Goal: Information Seeking & Learning: Learn about a topic

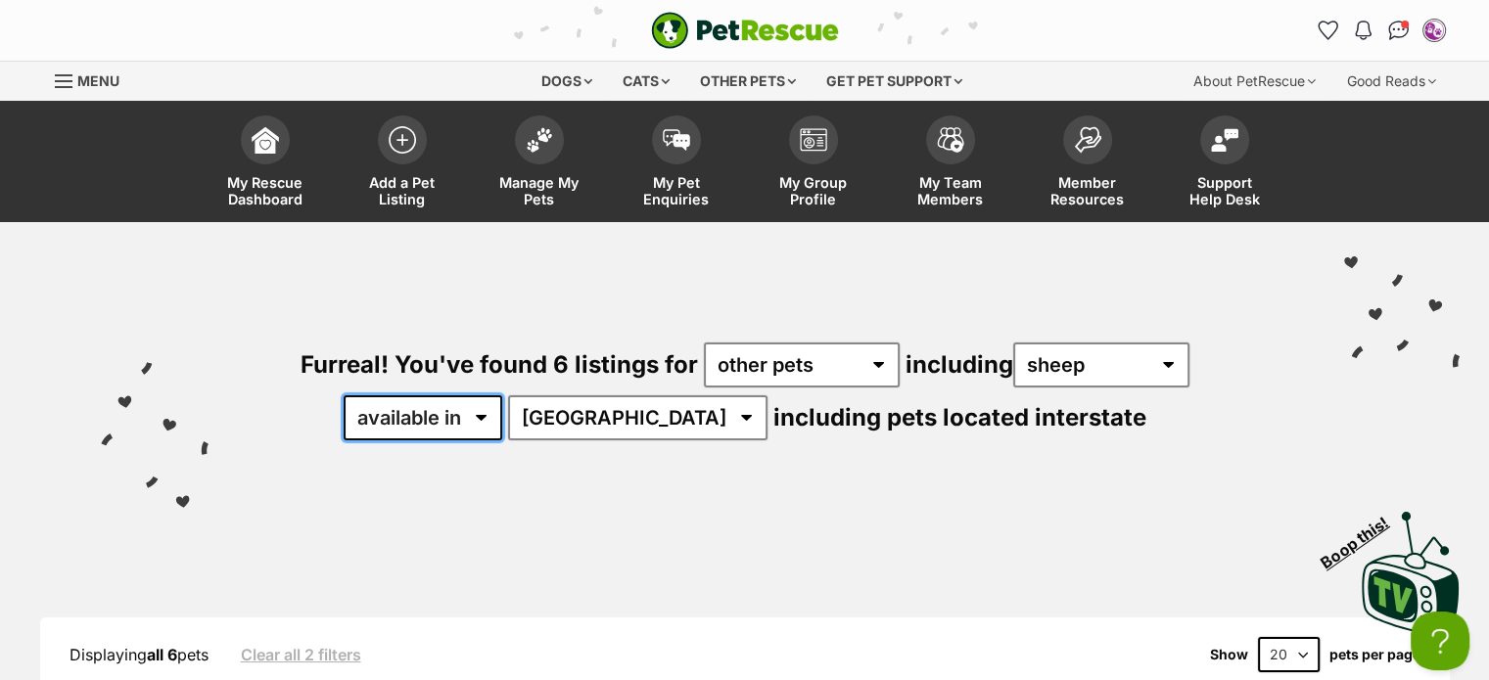
click at [502, 422] on select "available in located in" at bounding box center [423, 418] width 159 height 45
select select "disabled"
click at [403, 396] on select "available in located in" at bounding box center [423, 418] width 159 height 45
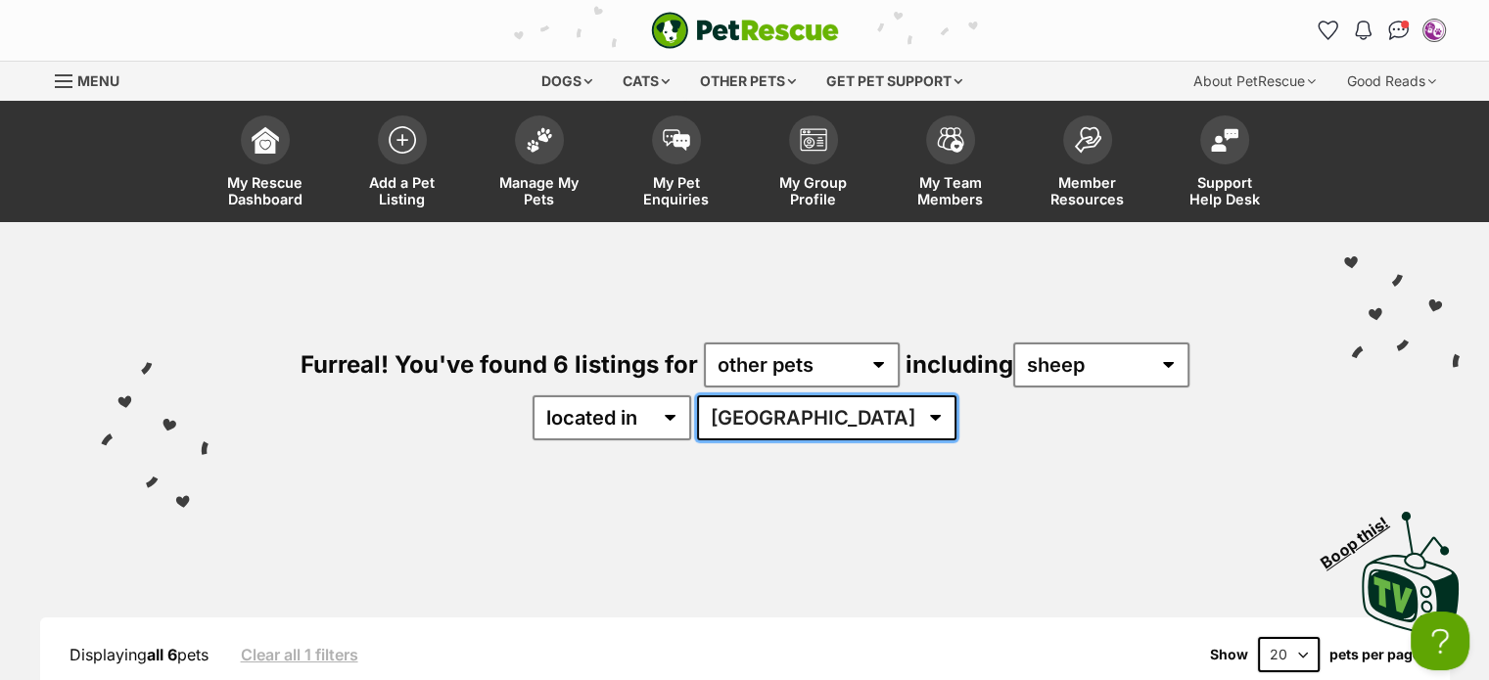
click at [864, 418] on select "Australia TAS VIC WA" at bounding box center [826, 418] width 259 height 45
click at [691, 422] on select "available in located in" at bounding box center [612, 418] width 159 height 45
select select "enabled"
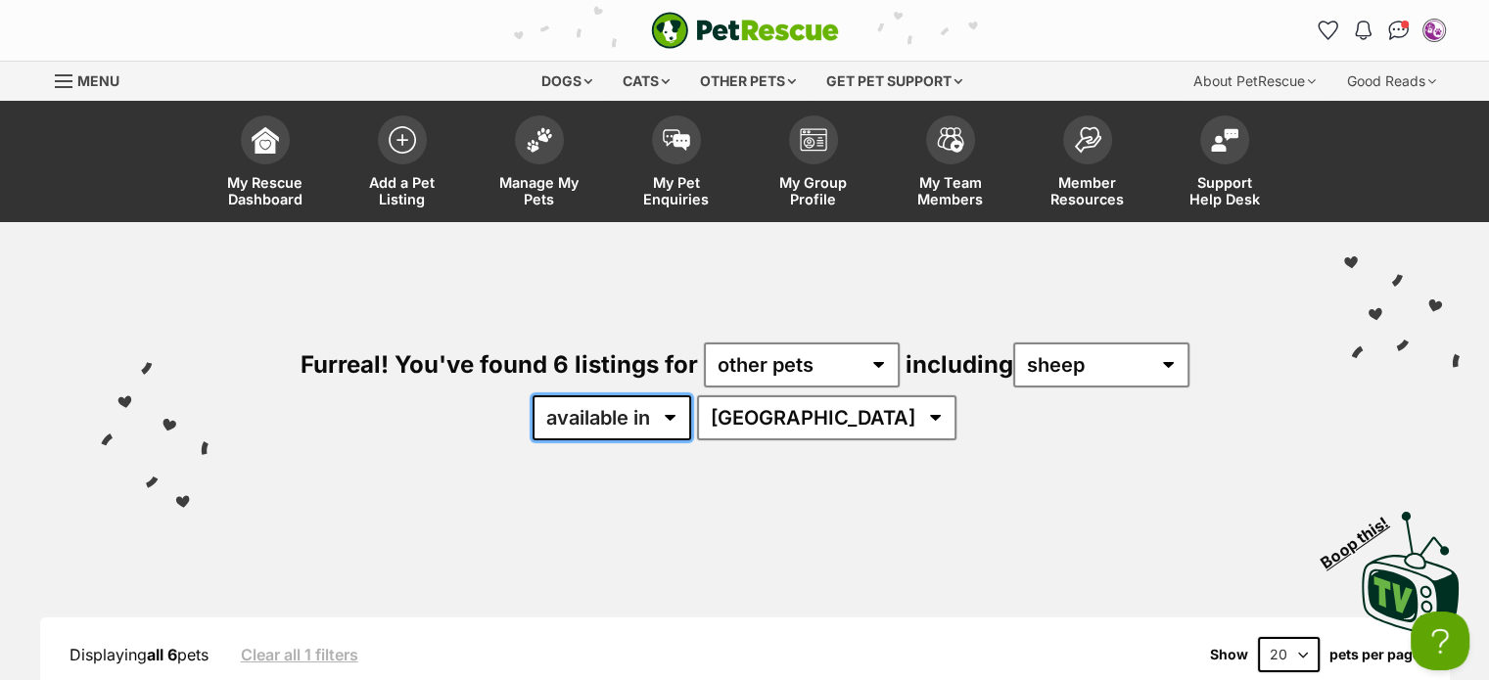
click at [591, 396] on select "available in located in" at bounding box center [612, 418] width 159 height 45
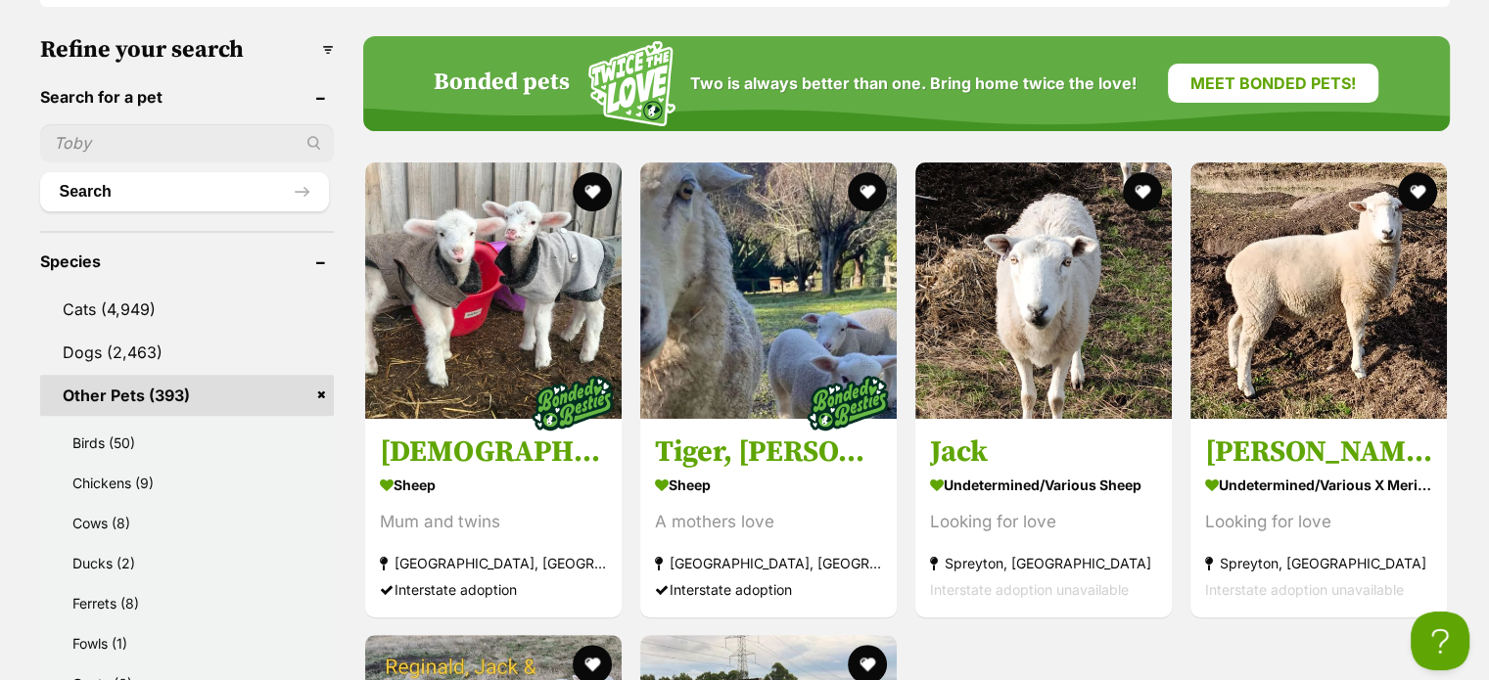
click at [130, 143] on input "text" at bounding box center [187, 142] width 294 height 37
type input "ballina"
click at [247, 172] on button "Search" at bounding box center [184, 191] width 289 height 39
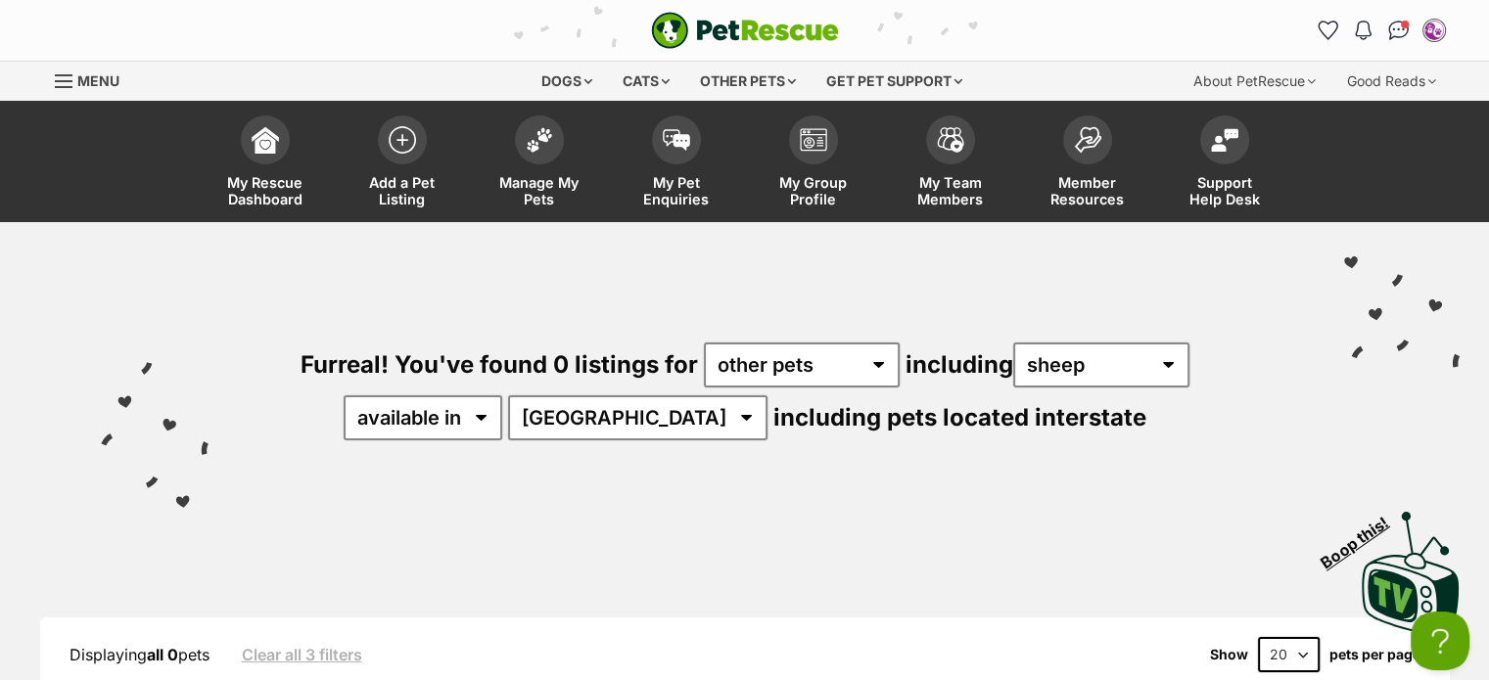
drag, startPoint x: 683, startPoint y: 229, endPoint x: 501, endPoint y: 249, distance: 183.2
drag, startPoint x: 501, startPoint y: 249, endPoint x: 368, endPoint y: 398, distance: 200.4
click at [368, 398] on div "Furreal! You've found 0 listings for any type of pet other pets including all o…" at bounding box center [744, 358] width 1430 height 272
click at [263, 131] on img at bounding box center [265, 134] width 27 height 27
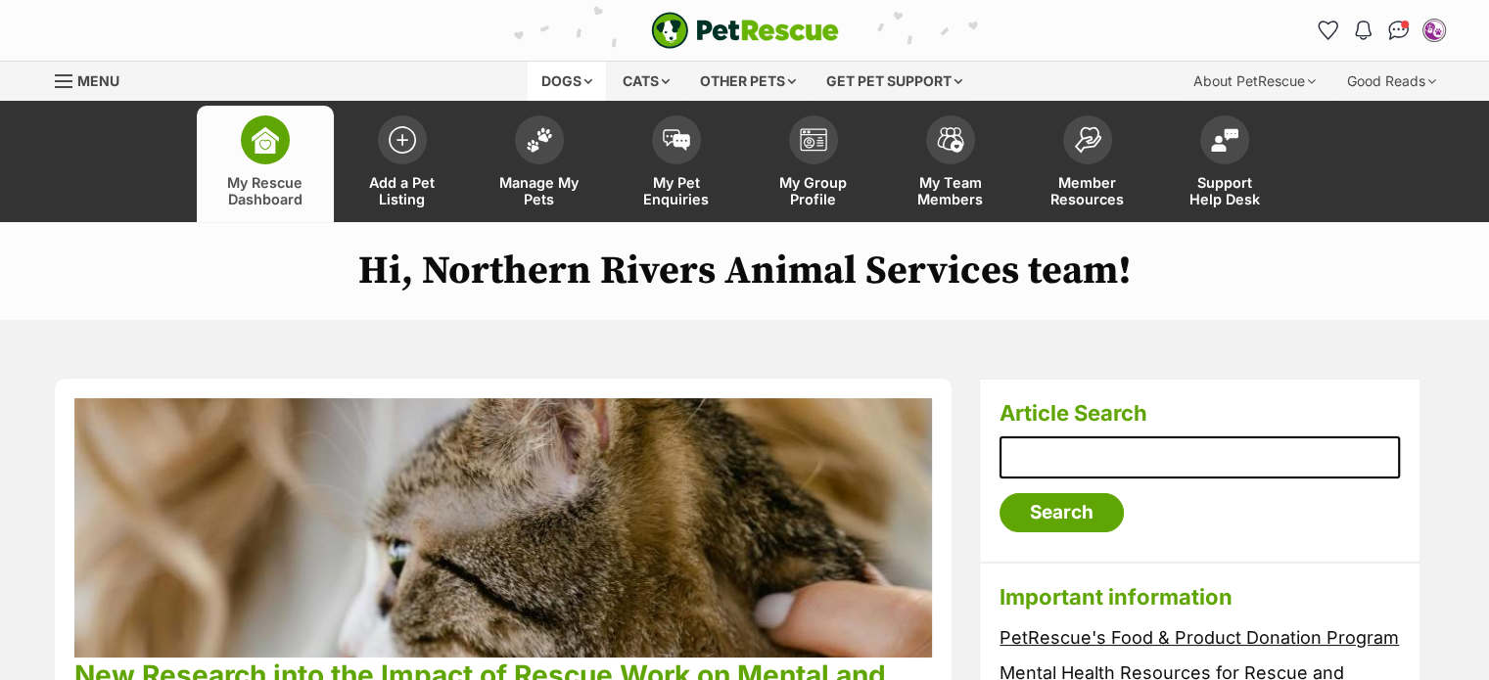
click at [556, 81] on div "Dogs" at bounding box center [567, 81] width 78 height 39
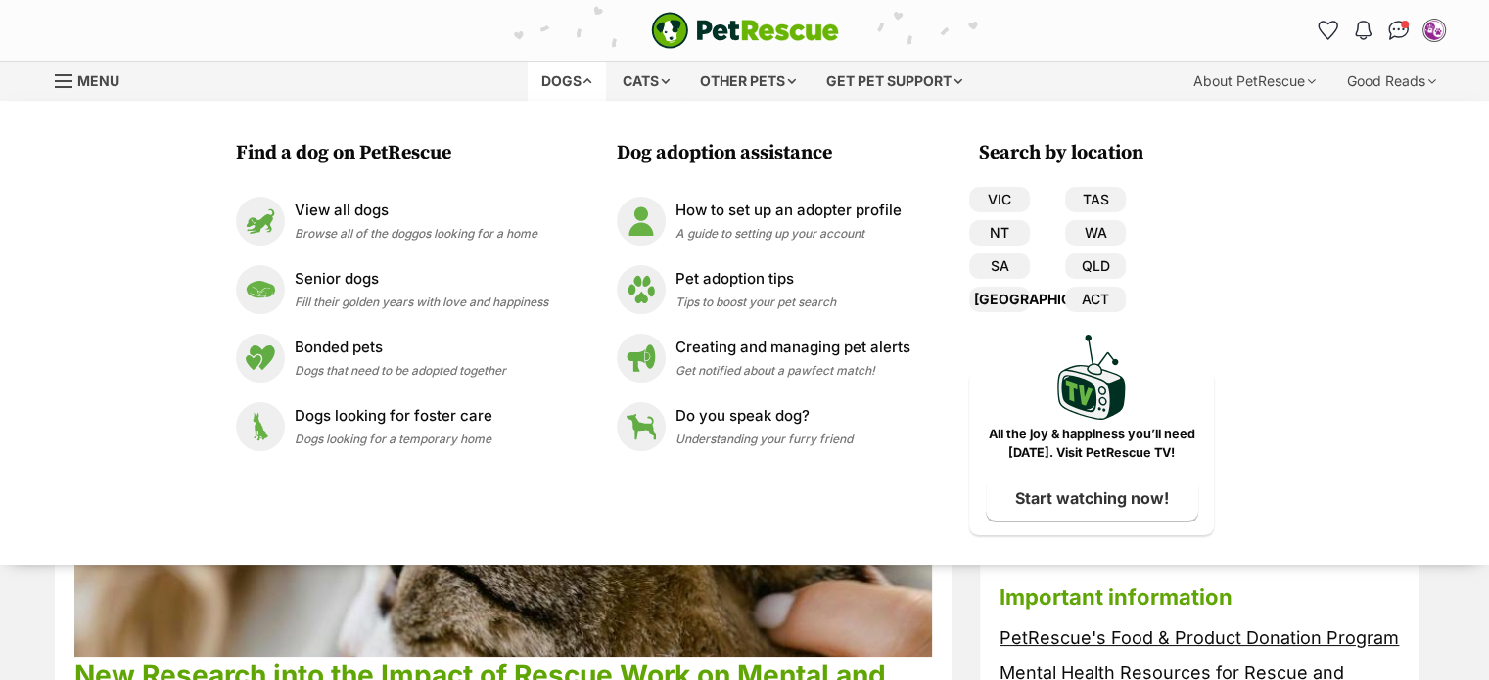
click at [999, 301] on link "[GEOGRAPHIC_DATA]" at bounding box center [999, 299] width 61 height 25
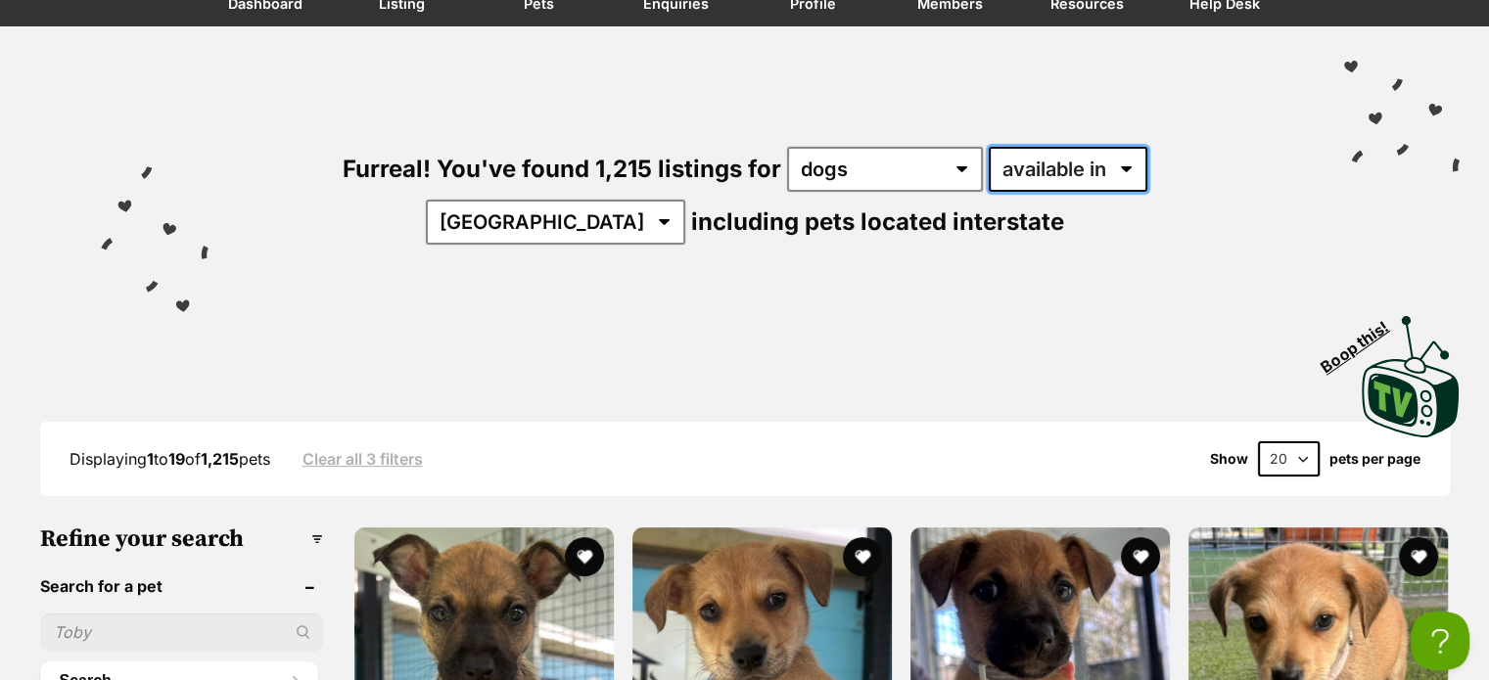
click at [1050, 164] on select "available in located in" at bounding box center [1068, 169] width 159 height 45
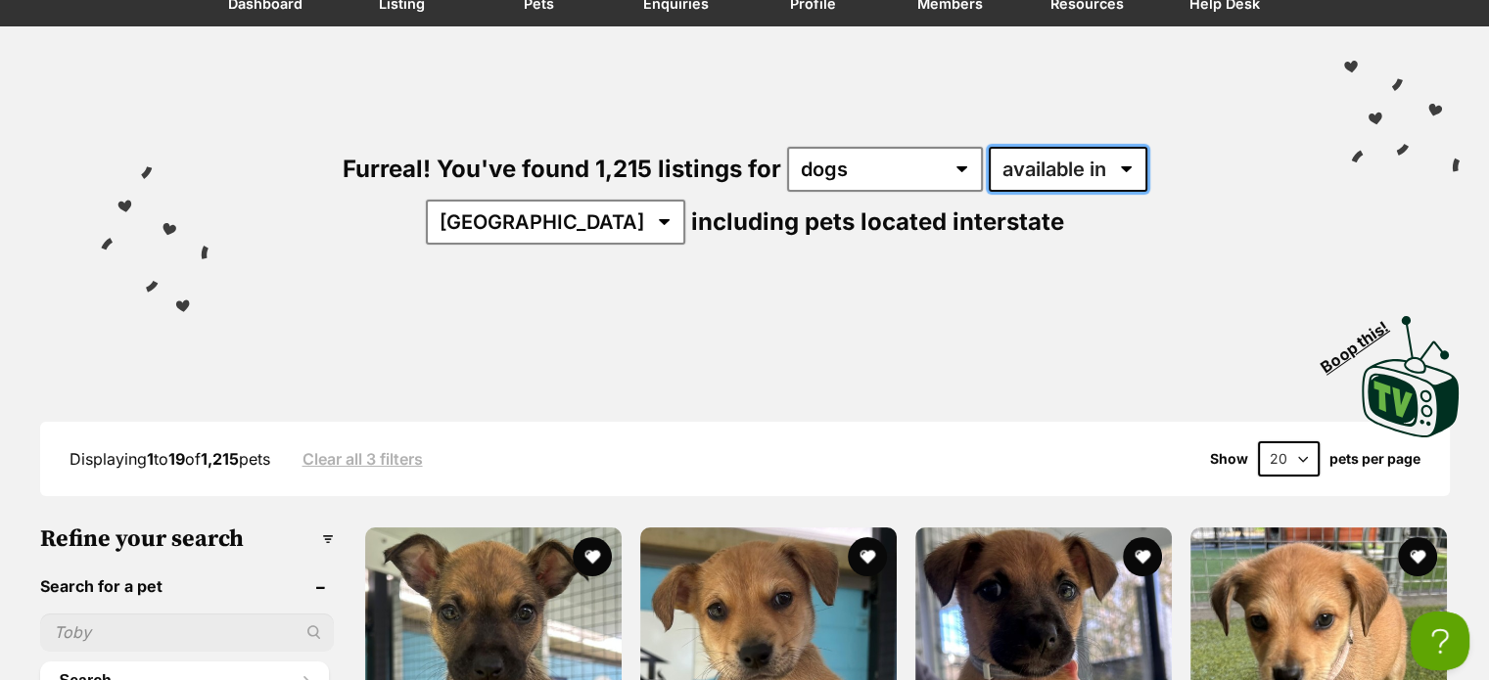
click at [989, 147] on select "available in located in" at bounding box center [1068, 169] width 159 height 45
click at [1054, 163] on select "available in located in" at bounding box center [1068, 169] width 159 height 45
select select "disabled"
click at [989, 147] on select "available in located in" at bounding box center [1068, 169] width 159 height 45
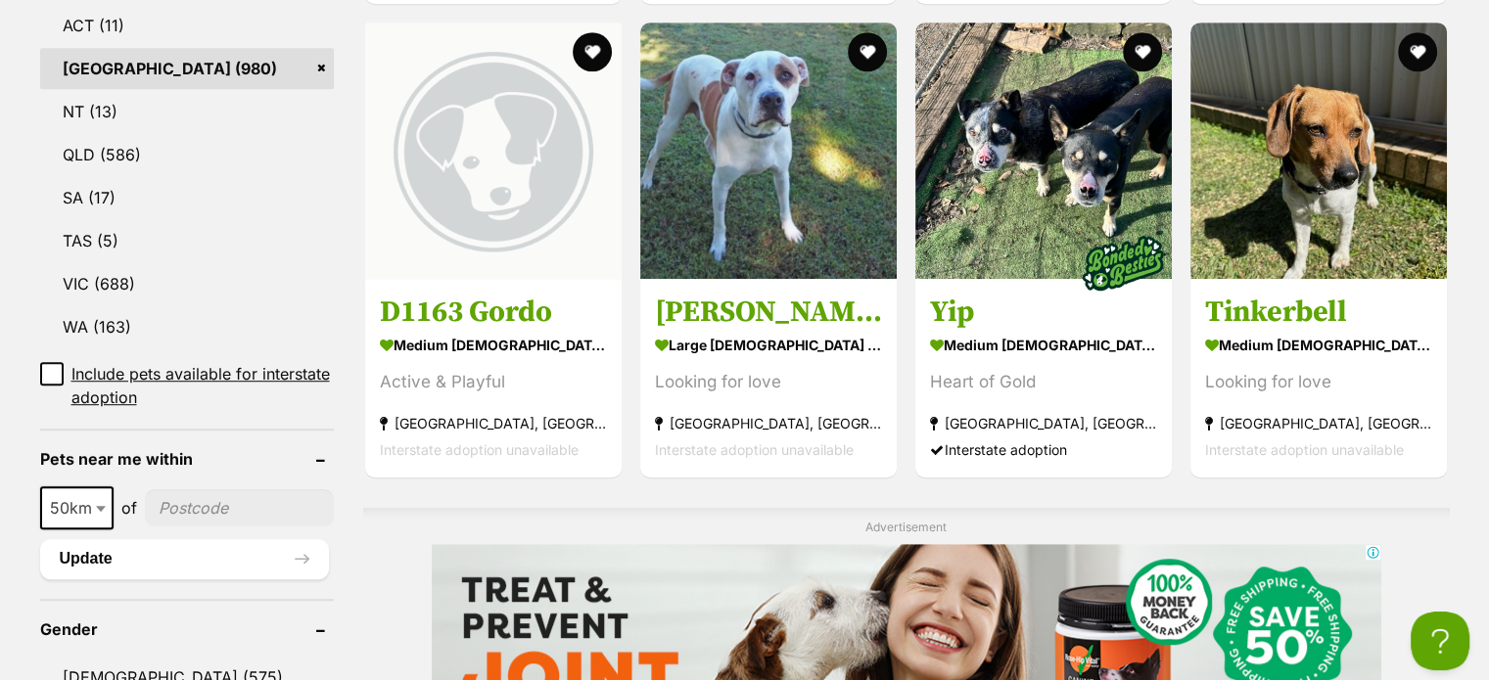
scroll to position [1273, 0]
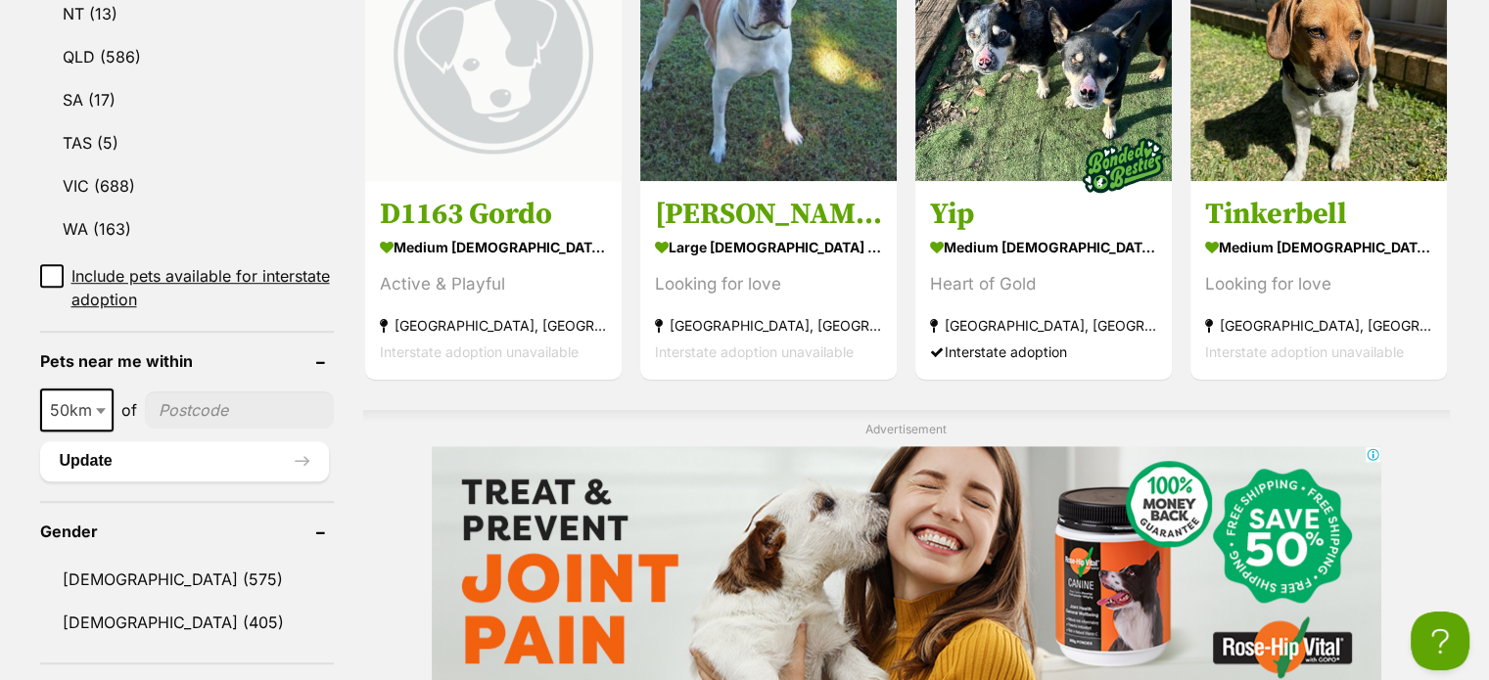
click at [227, 392] on input"] "postcode" at bounding box center [239, 410] width 189 height 37
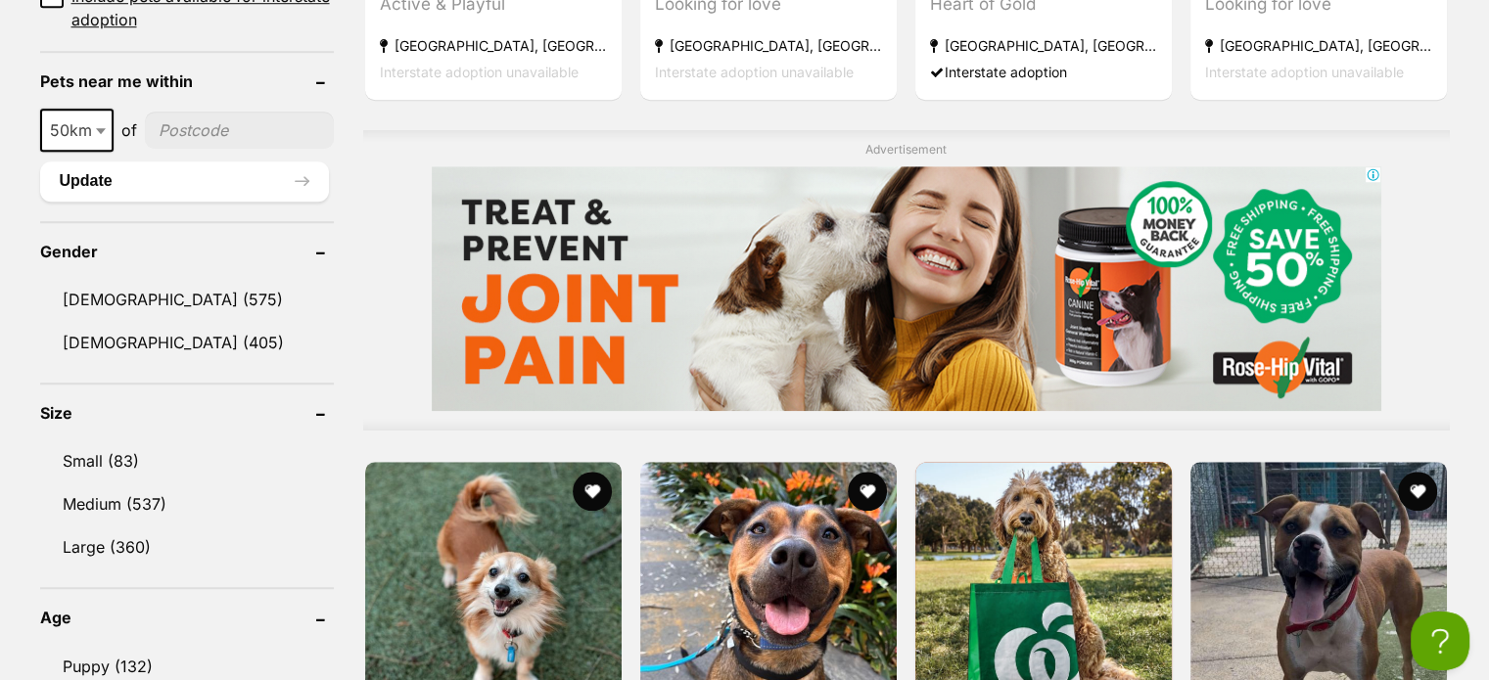
scroll to position [1567, 0]
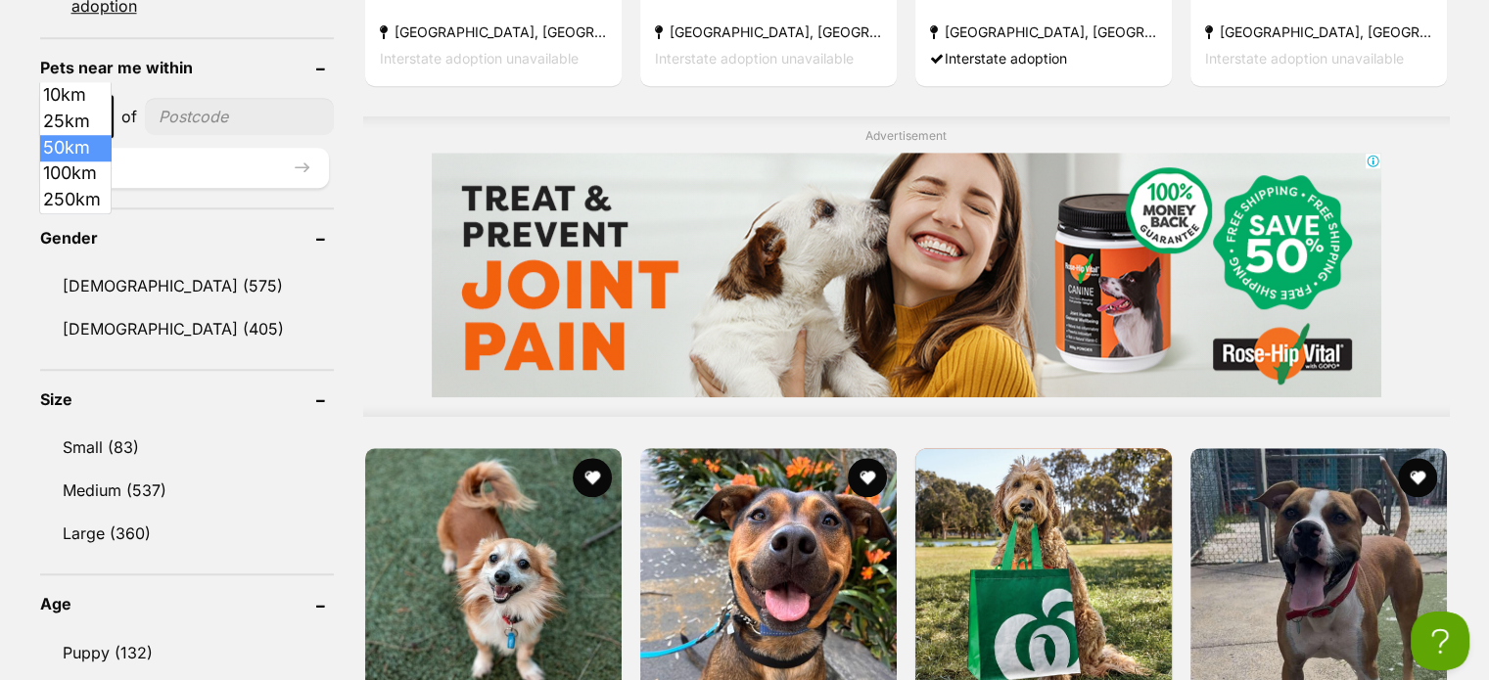
click at [102, 115] on b at bounding box center [101, 118] width 10 height 6
click at [203, 98] on input"] "postcode" at bounding box center [239, 116] width 189 height 37
click at [98, 115] on b at bounding box center [101, 118] width 10 height 6
select select "100"
click at [223, 98] on input"] "postcode" at bounding box center [243, 116] width 182 height 37
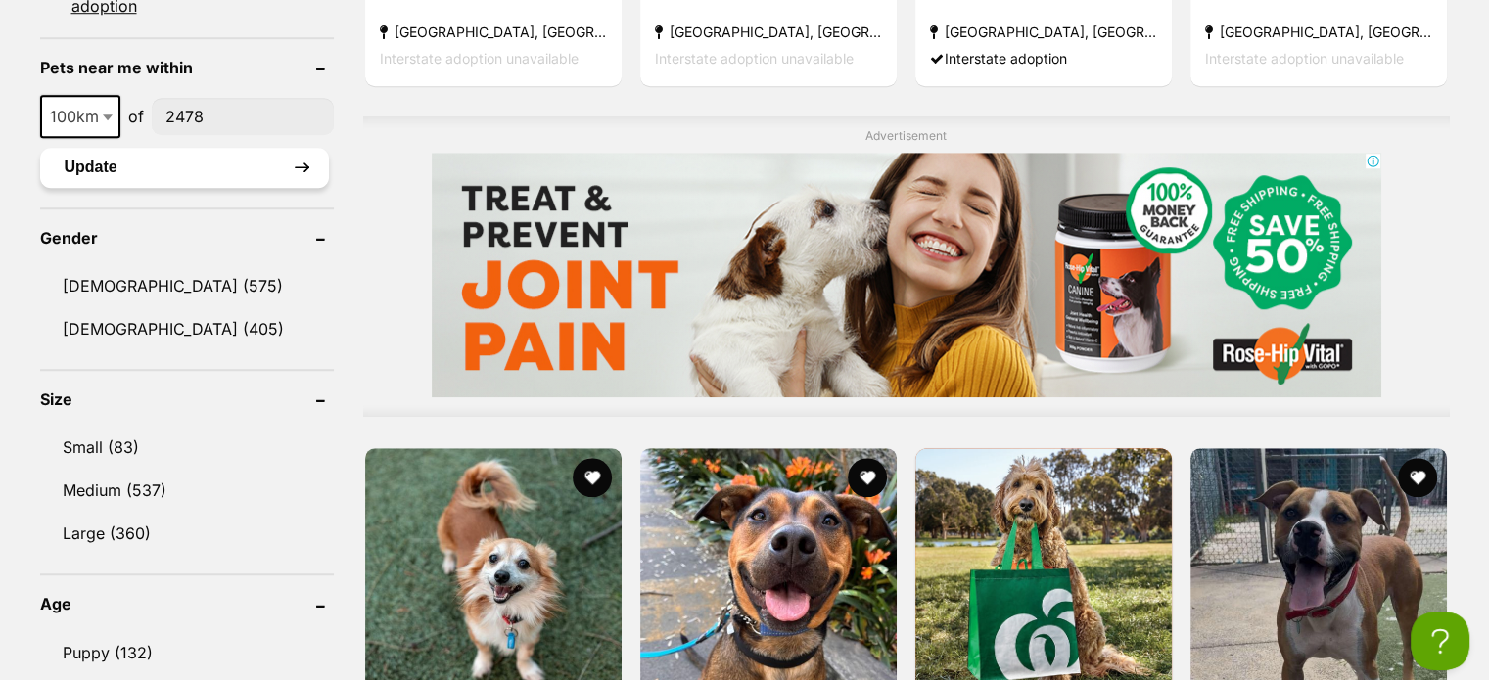
type input"] "2478"
click at [251, 148] on button "Update" at bounding box center [184, 167] width 289 height 39
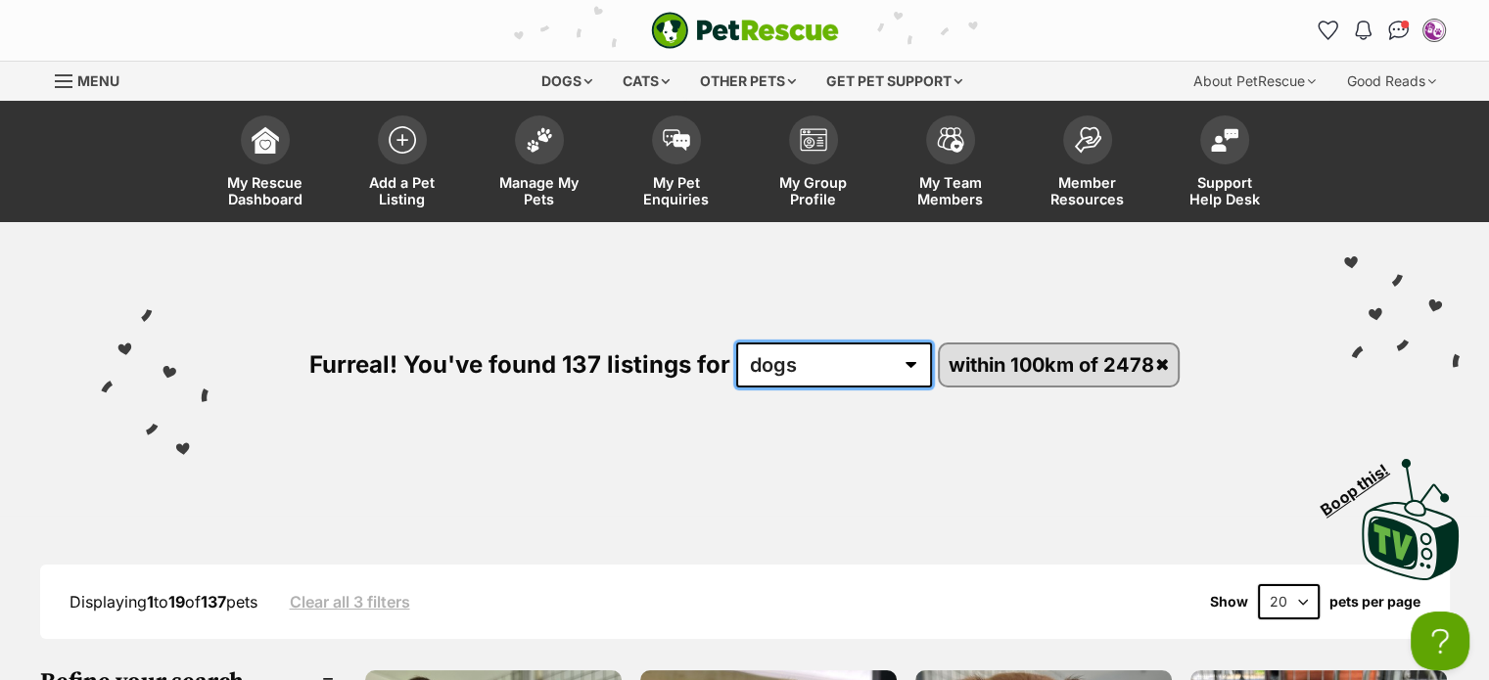
click at [915, 354] on select "any type of pet cats dogs other pets" at bounding box center [834, 365] width 196 height 45
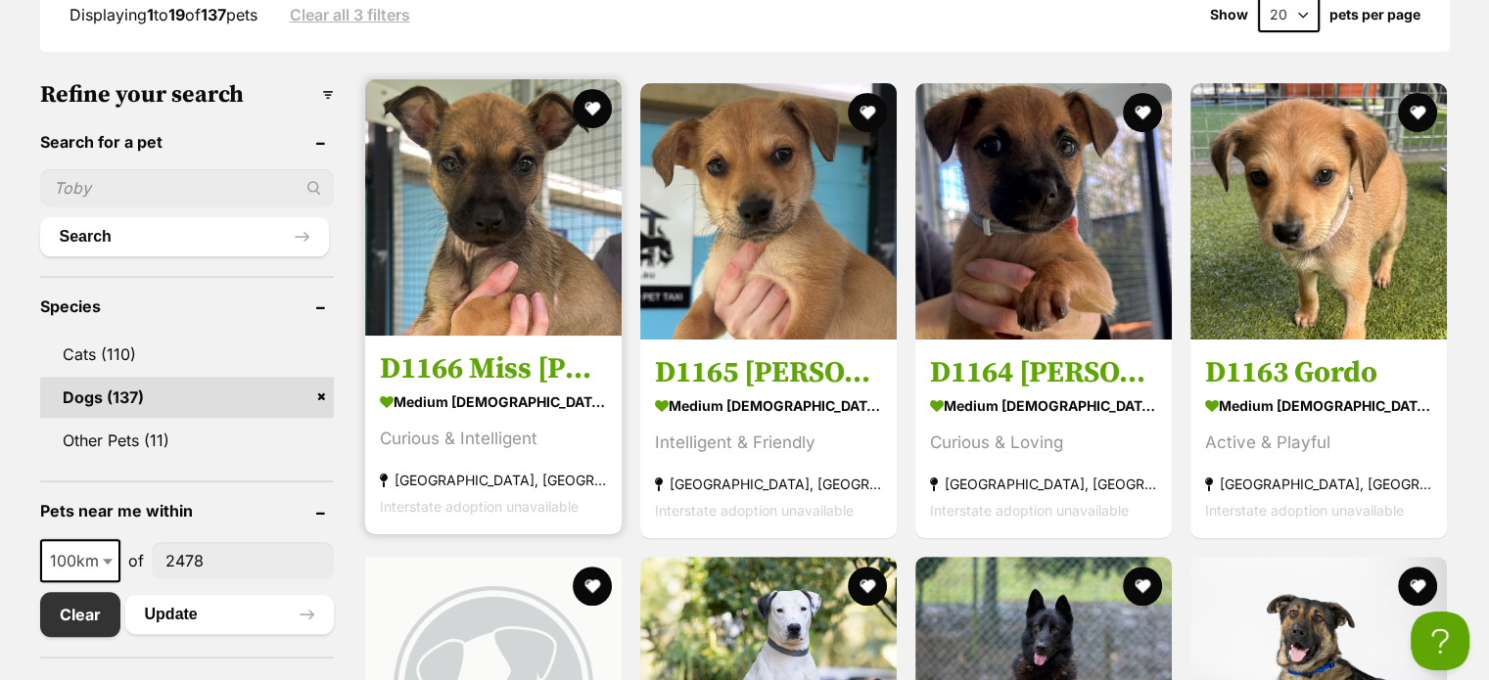
scroll to position [979, 0]
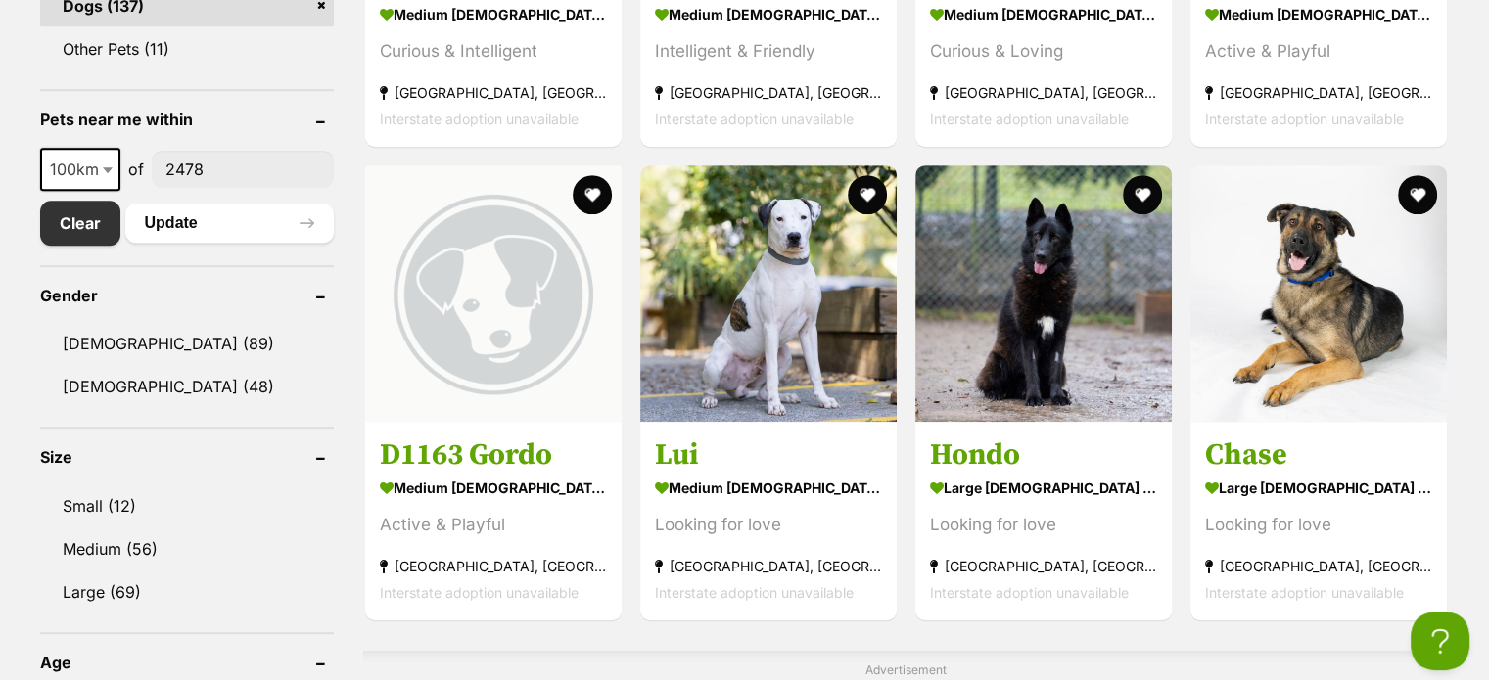
click at [106, 169] on b at bounding box center [108, 170] width 10 height 6
select select "50"
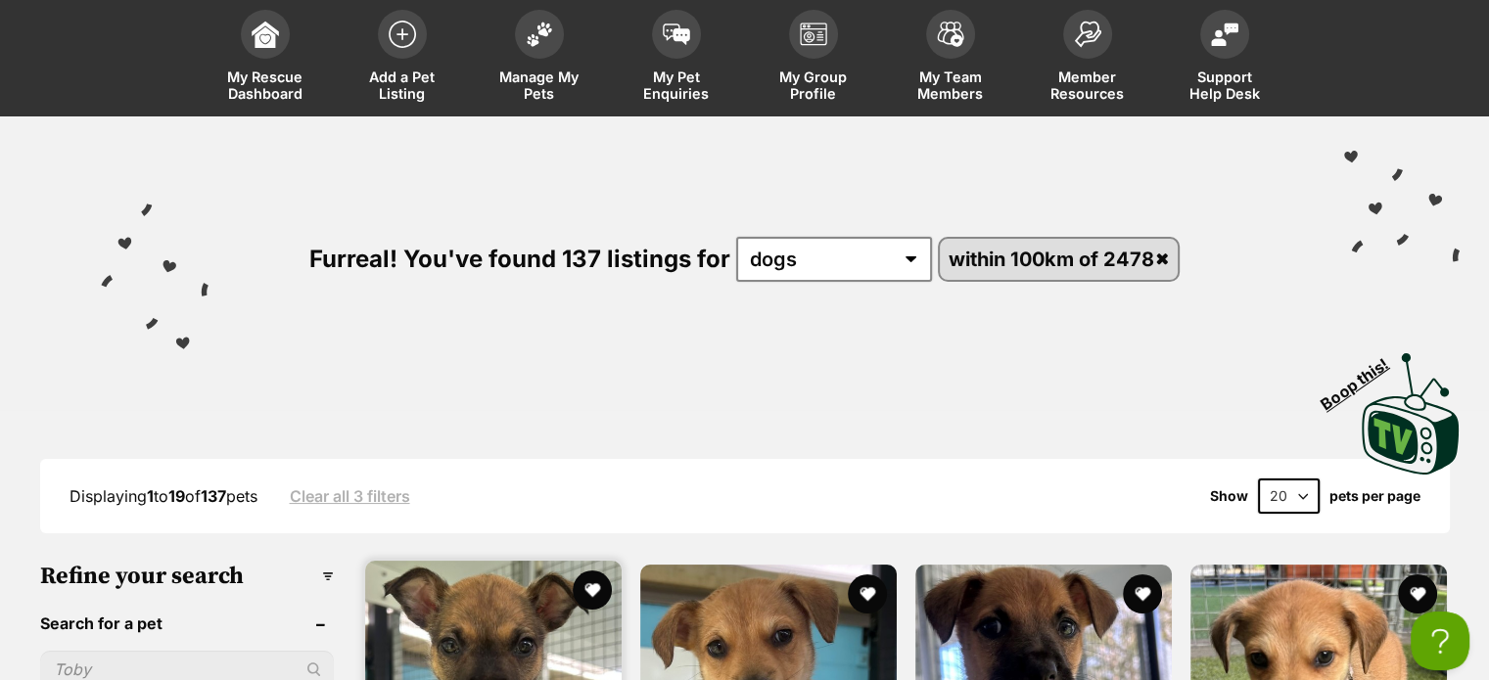
scroll to position [0, 0]
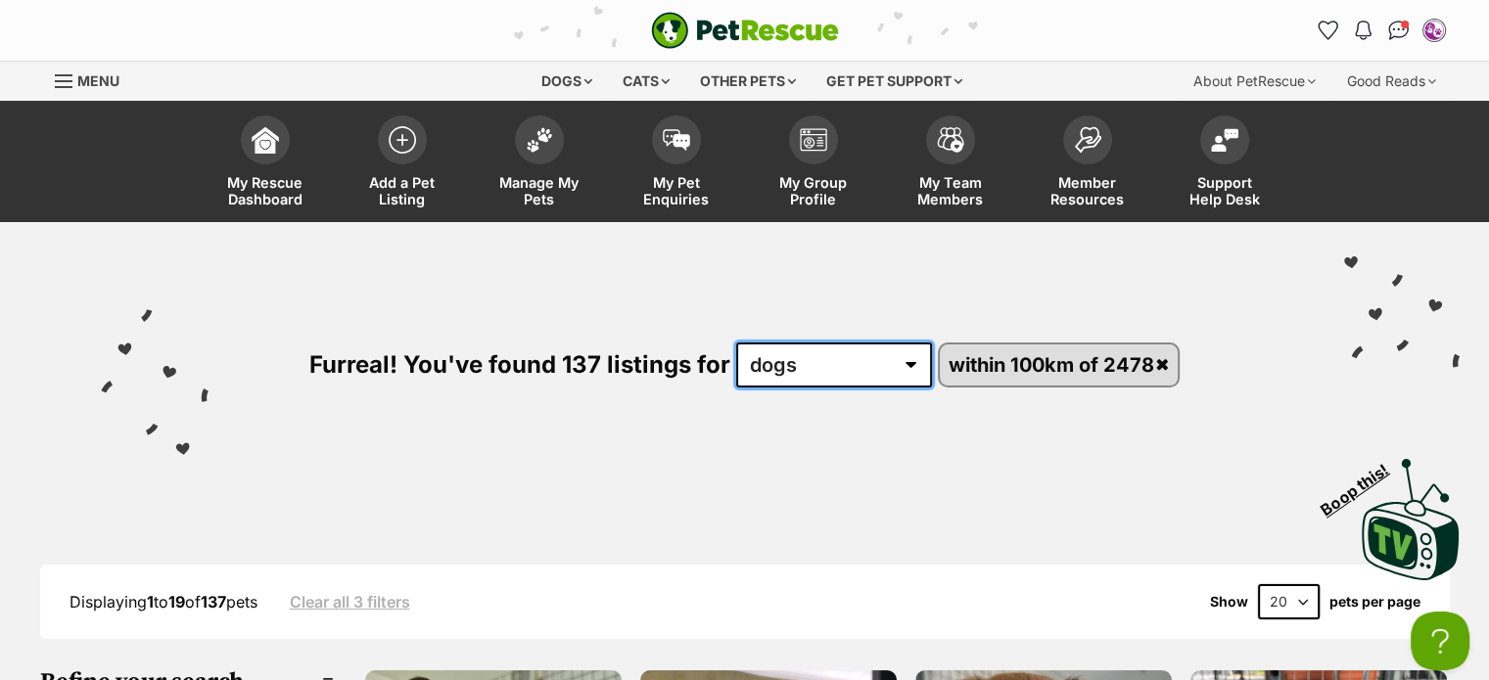
click at [898, 352] on select "any type of pet cats dogs other pets" at bounding box center [834, 365] width 196 height 45
select select "Cats"
click at [736, 343] on select "any type of pet cats dogs other pets" at bounding box center [834, 365] width 196 height 45
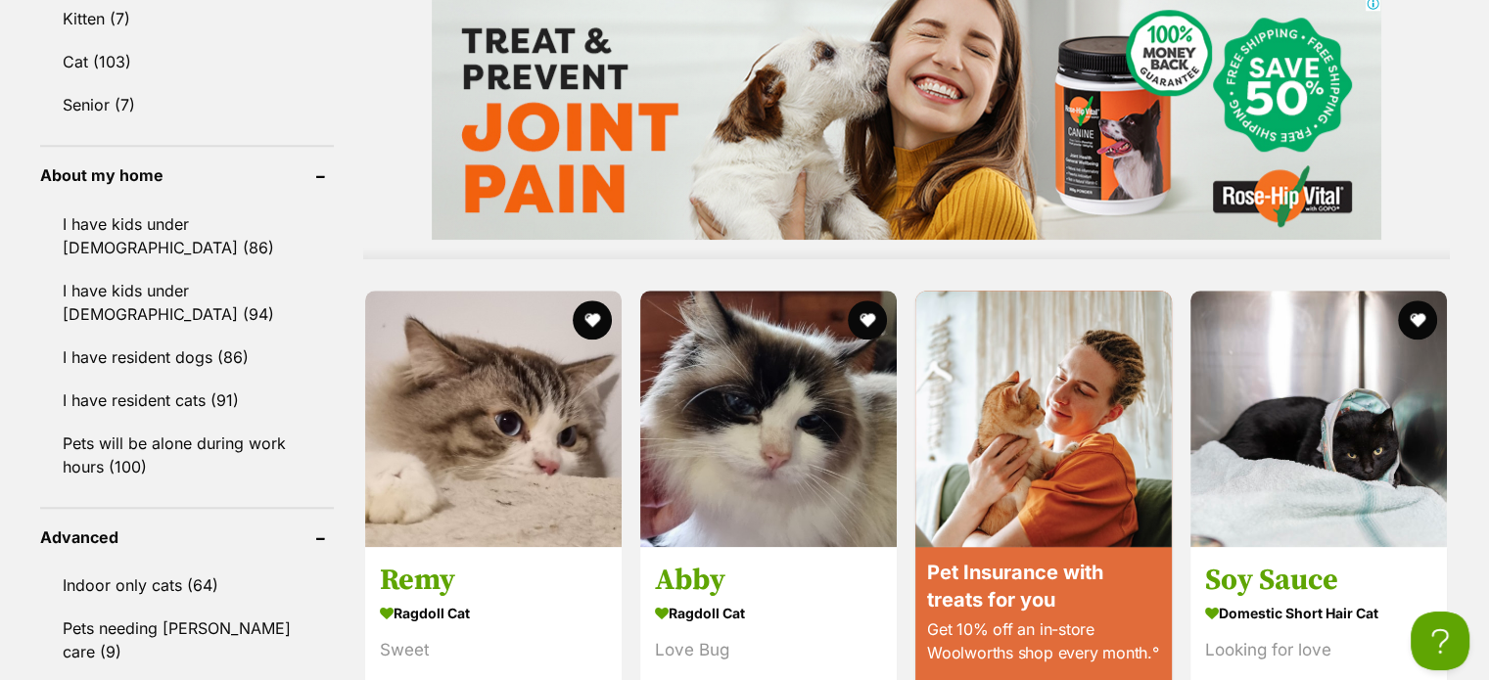
scroll to position [2056, 0]
